Goal: Task Accomplishment & Management: Use online tool/utility

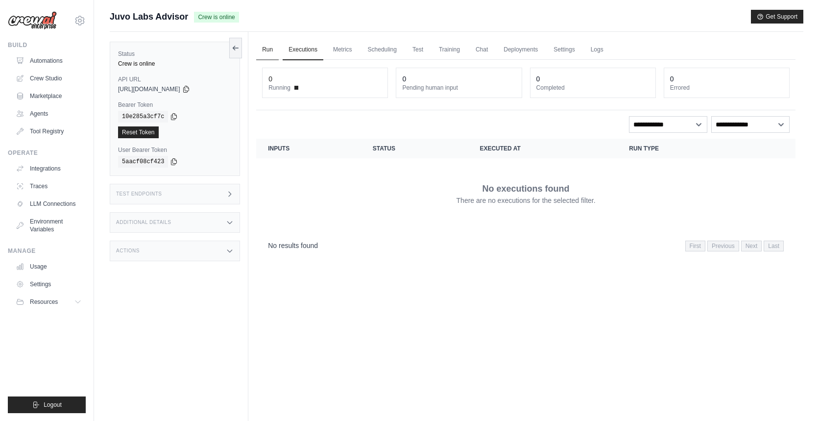
click at [265, 52] on link "Run" at bounding box center [267, 50] width 23 height 21
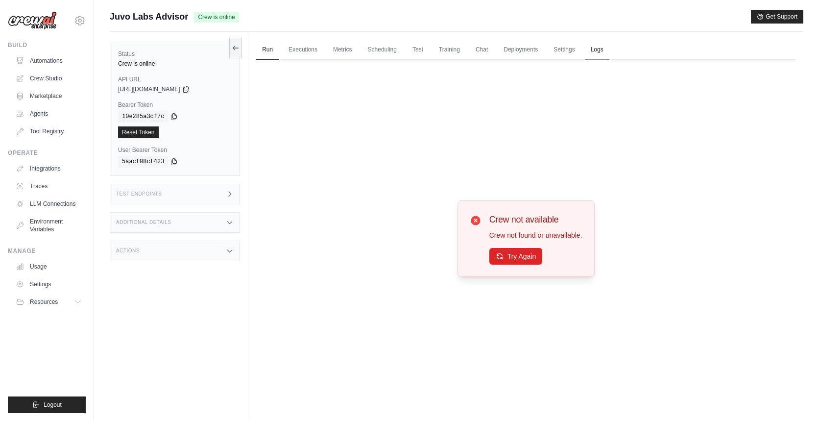
click at [606, 47] on link "Logs" at bounding box center [597, 50] width 24 height 21
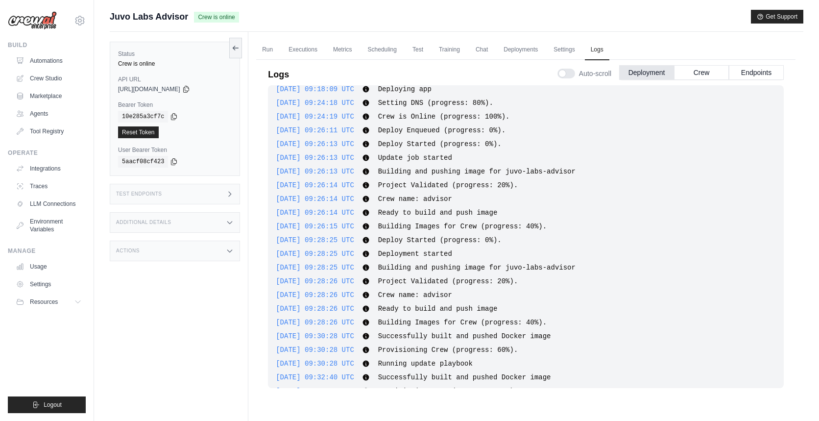
scroll to position [38, 0]
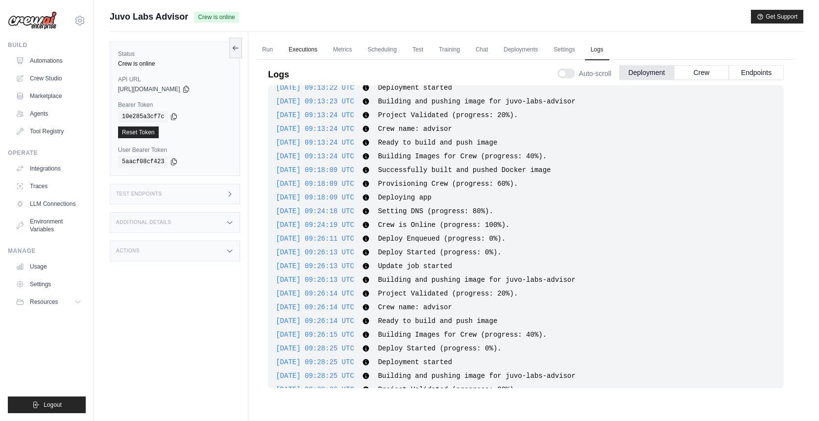
click at [298, 54] on link "Executions" at bounding box center [303, 50] width 41 height 21
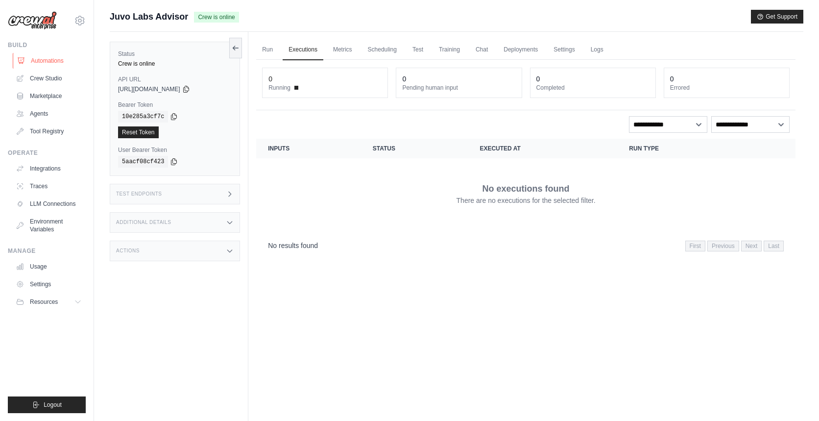
click at [62, 57] on link "Automations" at bounding box center [50, 61] width 74 height 16
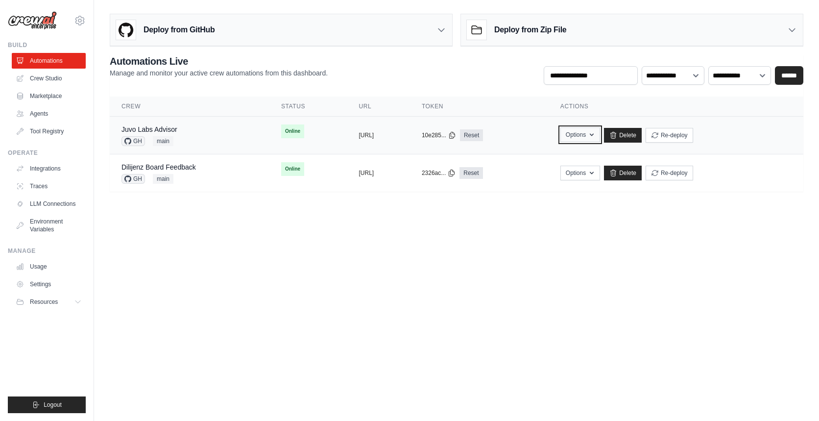
click at [600, 132] on button "Options" at bounding box center [580, 134] width 40 height 15
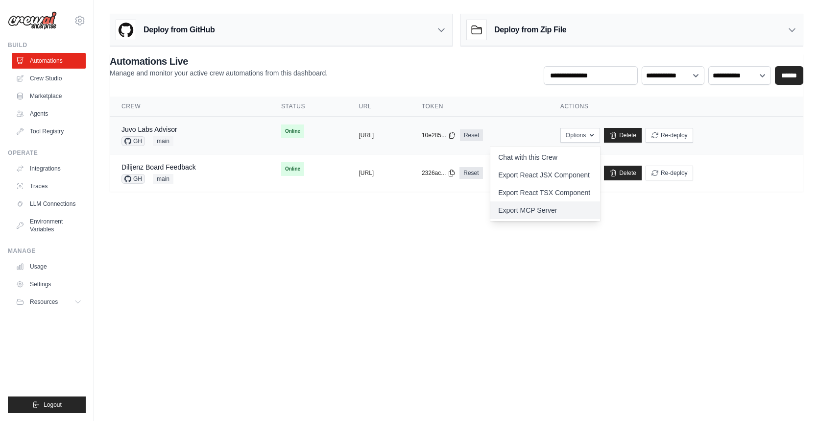
click at [585, 211] on link "Export MCP Server" at bounding box center [545, 210] width 110 height 18
click at [161, 129] on link "Juvo Labs Advisor" at bounding box center [149, 129] width 56 height 8
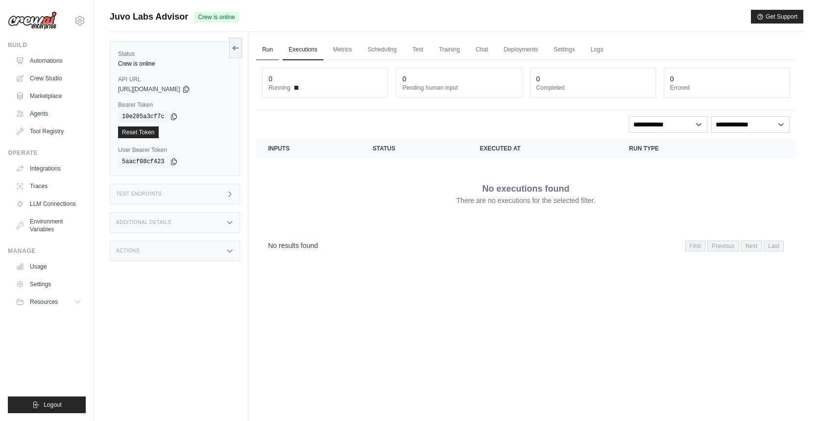
click at [264, 52] on link "Run" at bounding box center [267, 50] width 23 height 21
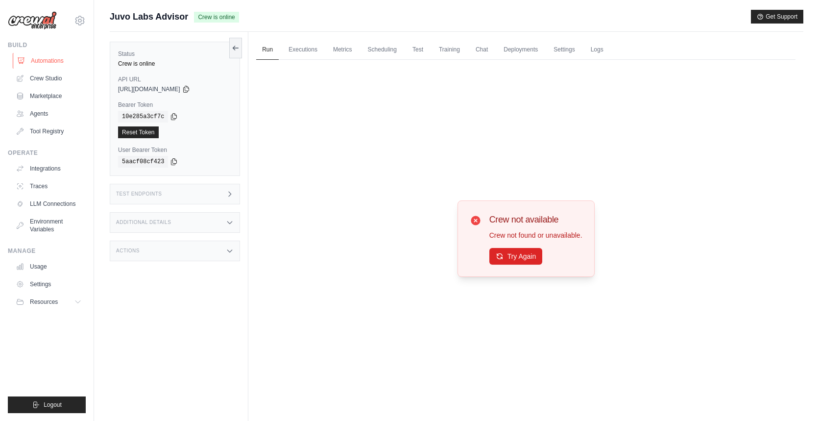
click at [56, 61] on link "Automations" at bounding box center [50, 61] width 74 height 16
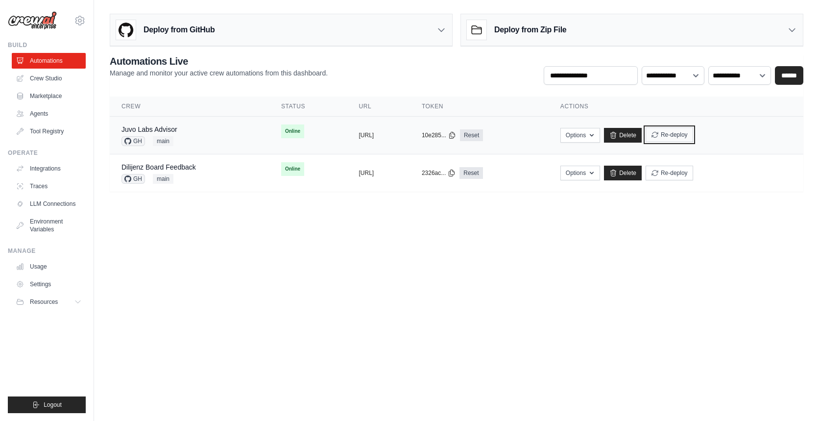
click at [693, 138] on button "Re-deploy" at bounding box center [668, 134] width 47 height 15
